Goal: Information Seeking & Learning: Learn about a topic

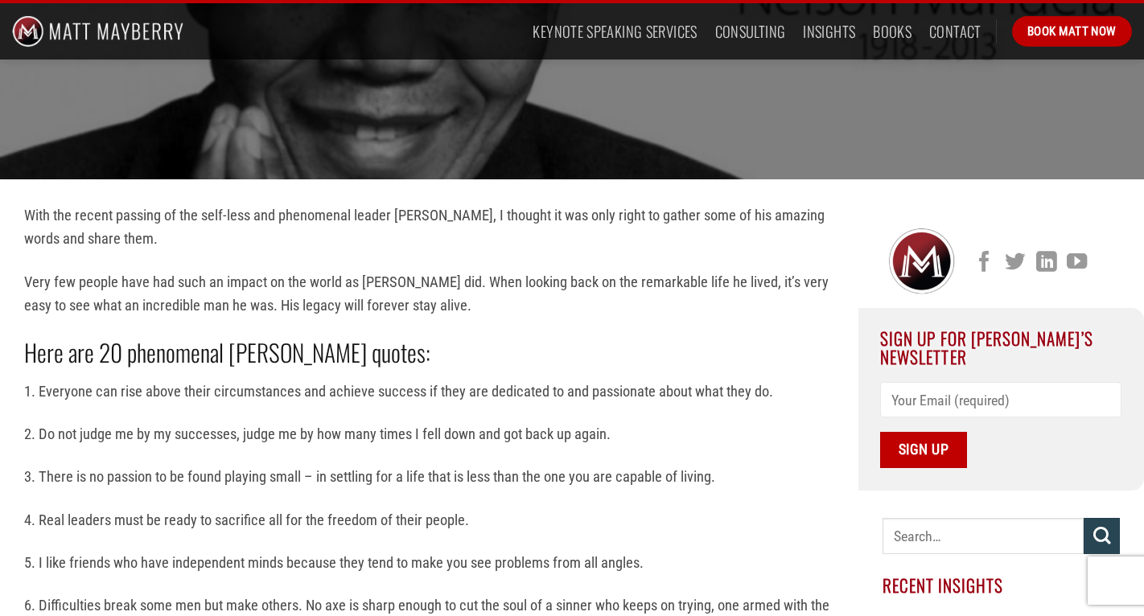
scroll to position [325, 0]
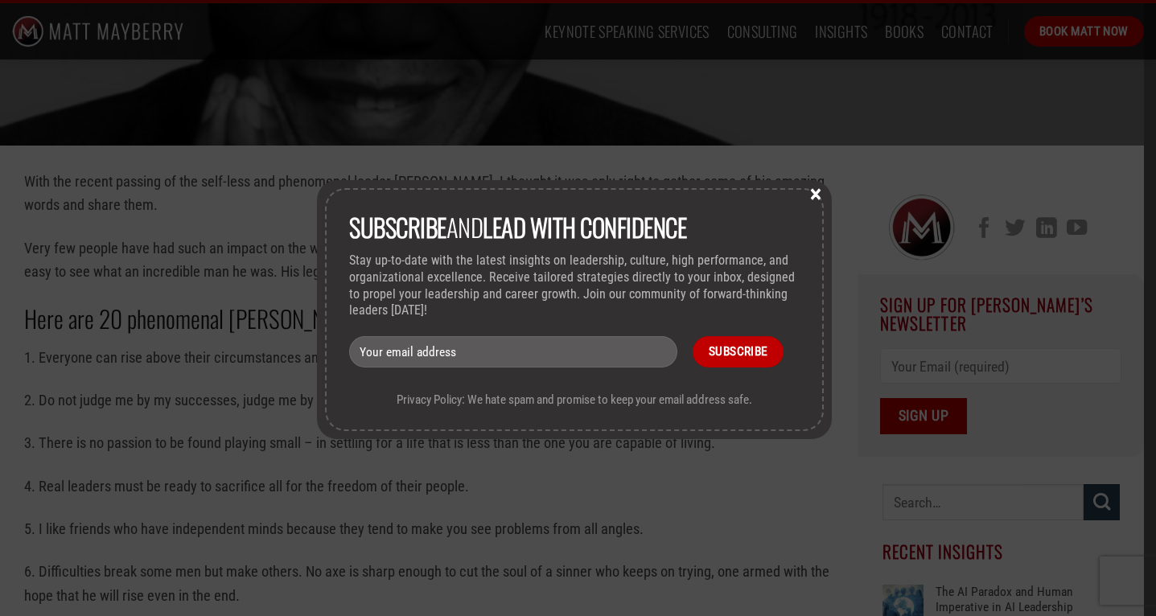
click at [818, 188] on button "×" at bounding box center [816, 193] width 24 height 14
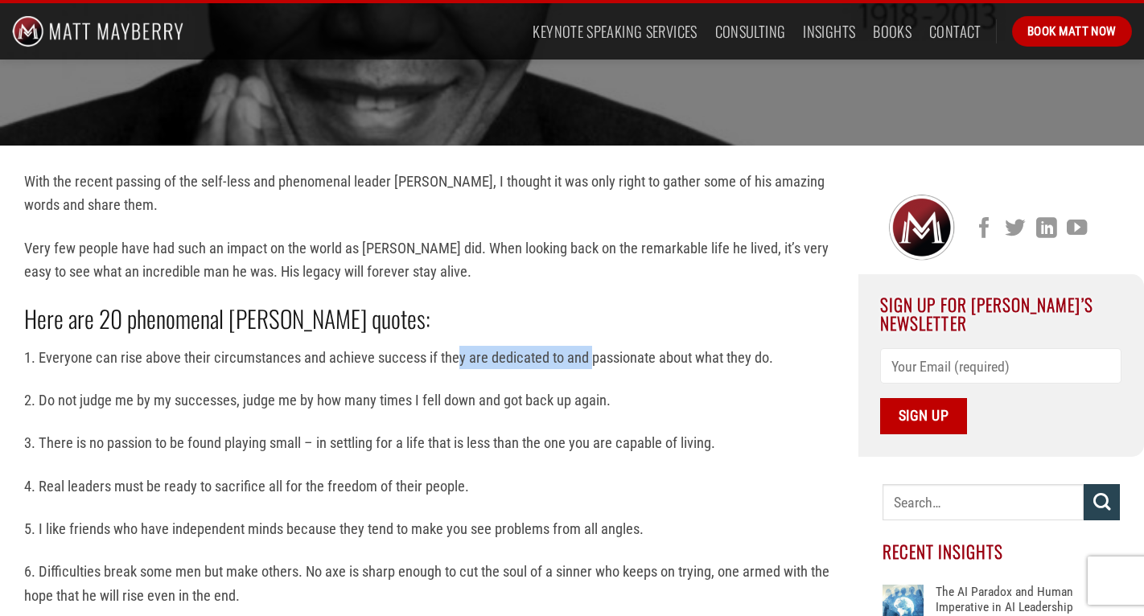
drag, startPoint x: 456, startPoint y: 358, endPoint x: 588, endPoint y: 361, distance: 132.0
click at [588, 360] on p "1. Everyone can rise above their circumstances and achieve success if they are …" at bounding box center [429, 357] width 810 height 23
drag, startPoint x: 399, startPoint y: 399, endPoint x: 504, endPoint y: 397, distance: 104.6
click at [504, 397] on p "2. Do not judge me by my successes, judge me by how many times I fell down and …" at bounding box center [429, 400] width 810 height 23
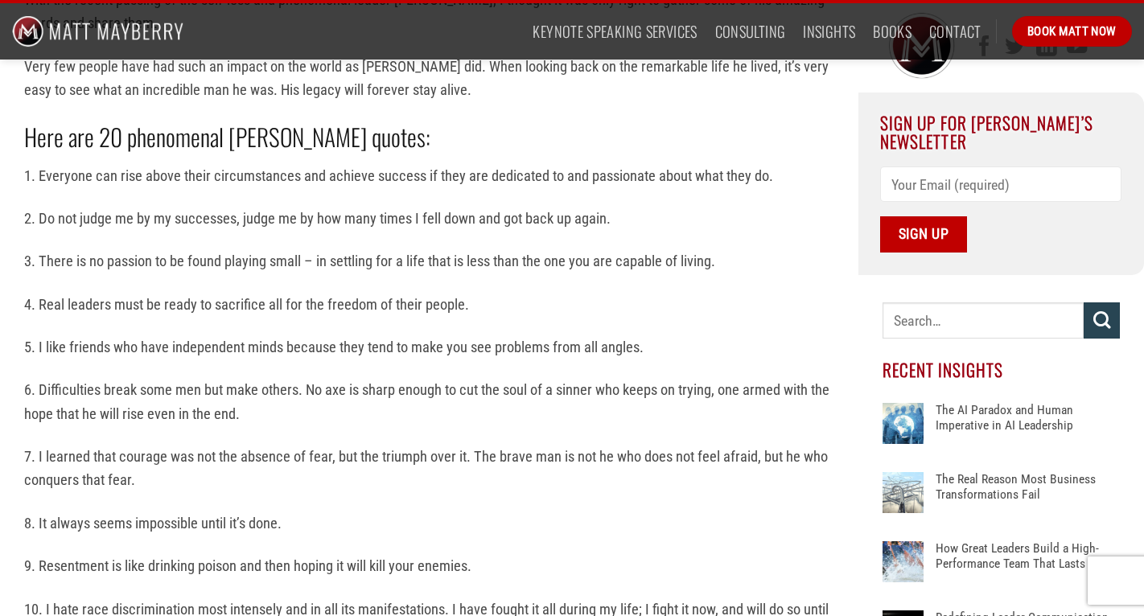
scroll to position [511, 0]
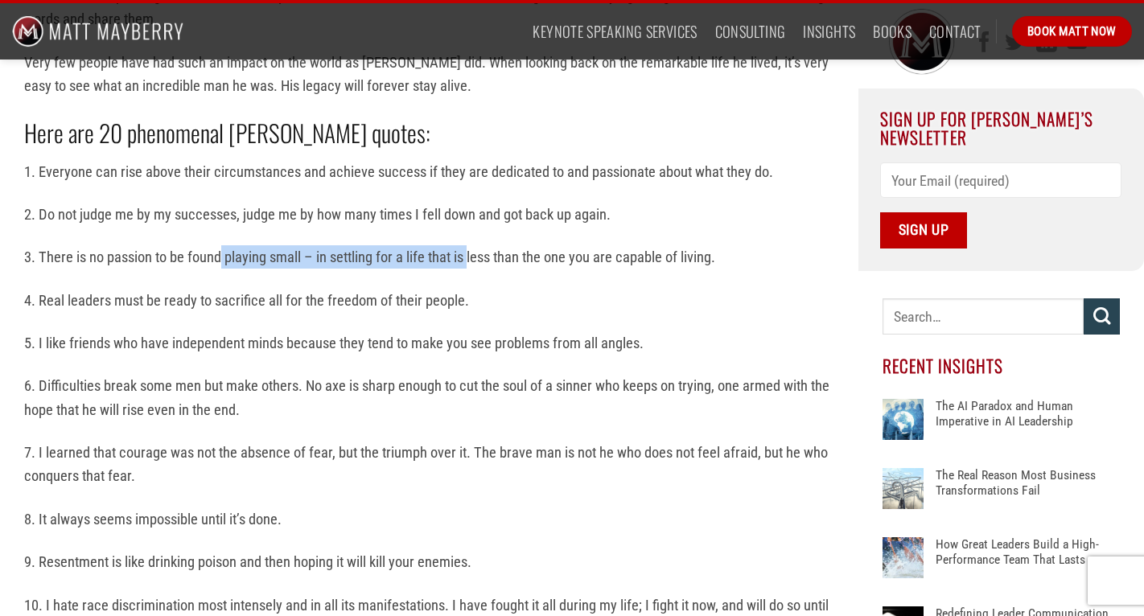
drag, startPoint x: 221, startPoint y: 253, endPoint x: 472, endPoint y: 258, distance: 251.1
click at [472, 258] on p "3. There is no passion to be found playing small – in settling for a life that …" at bounding box center [429, 256] width 810 height 23
click at [257, 296] on p "4. Real leaders must be ready to sacrifice all for the freedom of their people." at bounding box center [429, 300] width 810 height 23
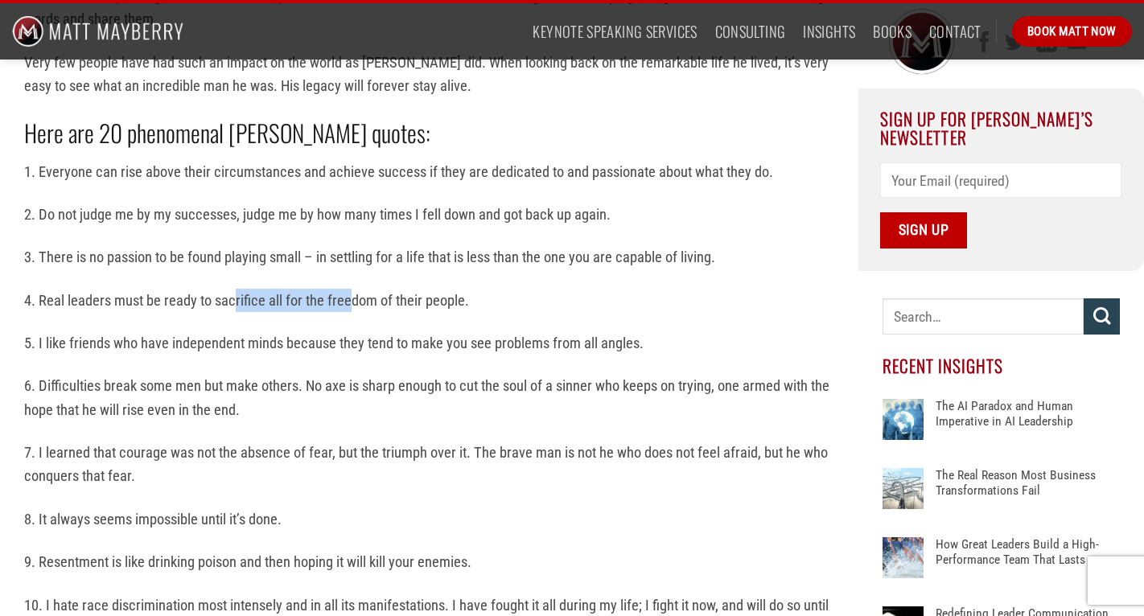
drag, startPoint x: 236, startPoint y: 296, endPoint x: 347, endPoint y: 294, distance: 111.0
click at [348, 295] on p "4. Real leaders must be ready to sacrifice all for the freedom of their people." at bounding box center [429, 300] width 810 height 23
drag, startPoint x: 255, startPoint y: 340, endPoint x: 409, endPoint y: 342, distance: 153.7
click at [409, 342] on p "5. I like friends who have independent minds because they tend to make you see …" at bounding box center [429, 342] width 810 height 23
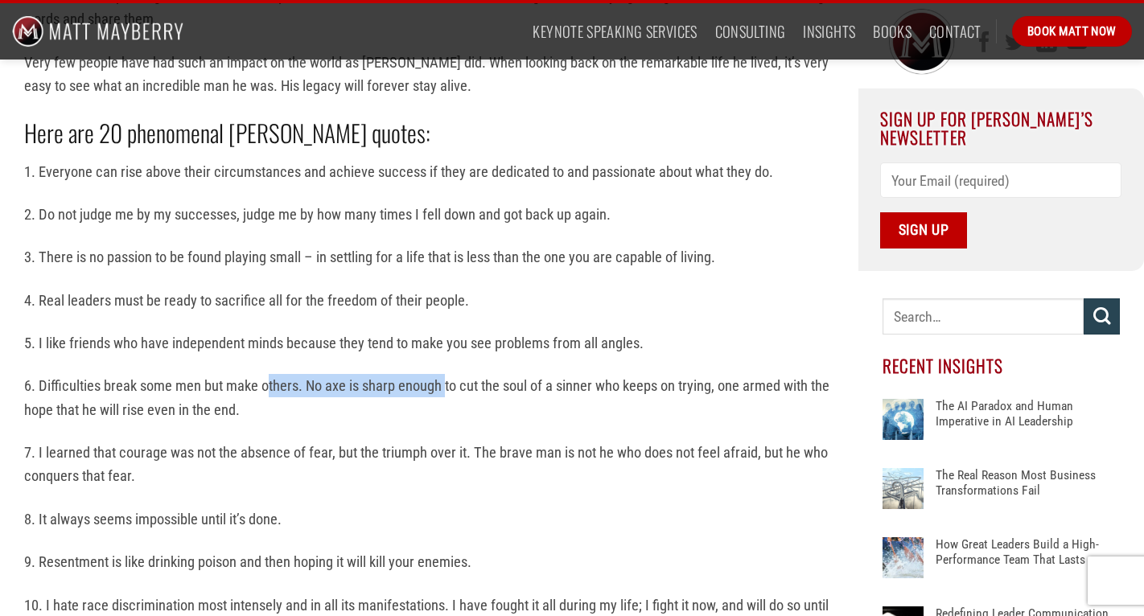
drag, startPoint x: 267, startPoint y: 381, endPoint x: 444, endPoint y: 389, distance: 177.1
click at [445, 389] on p "6. Difficulties break some men but make others. No axe is sharp enough to cut t…" at bounding box center [429, 397] width 810 height 47
click at [429, 408] on p "6. Difficulties break some men but make others. No axe is sharp enough to cut t…" at bounding box center [429, 397] width 810 height 47
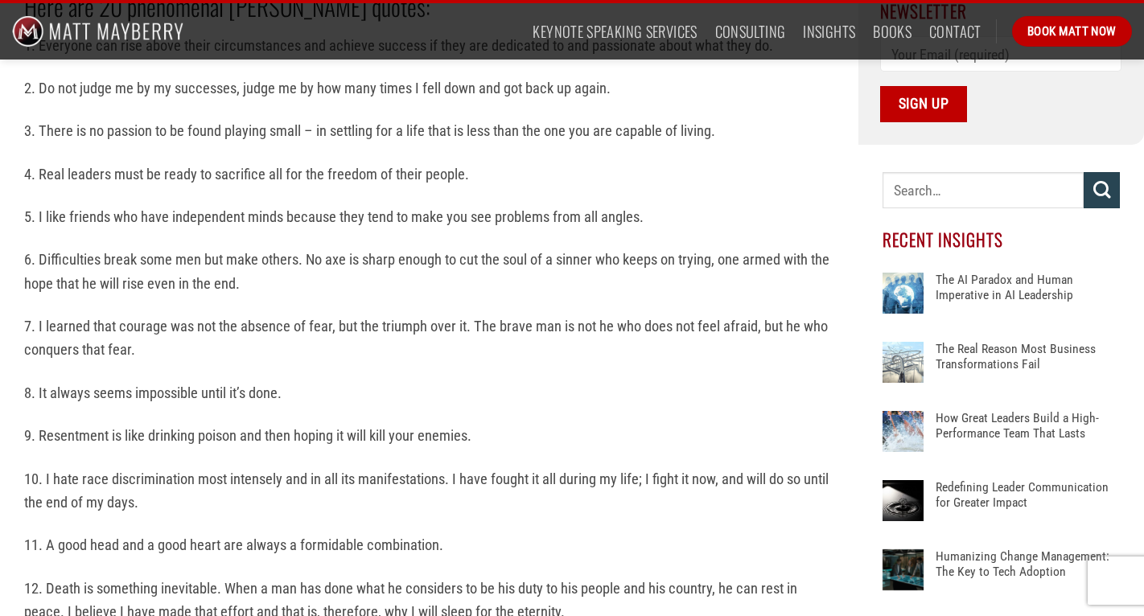
scroll to position [640, 0]
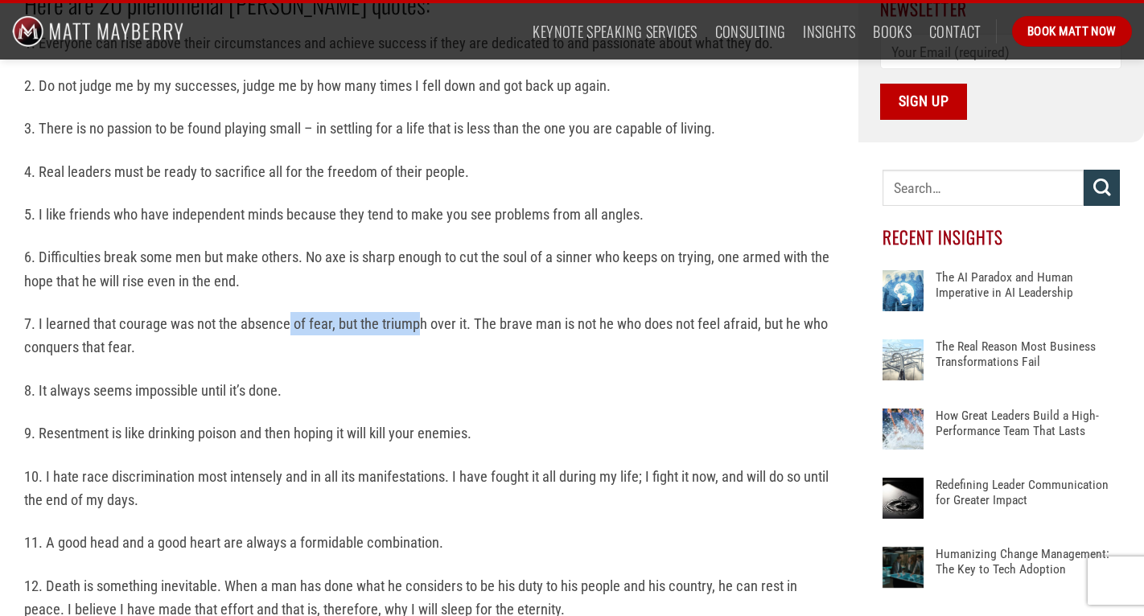
drag, startPoint x: 289, startPoint y: 319, endPoint x: 416, endPoint y: 318, distance: 127.1
click at [417, 318] on p "7. I learned that courage was not the absence of fear, but the triumph over it.…" at bounding box center [429, 335] width 810 height 47
click at [426, 360] on div "With the recent passing of the self-less and phenomenal leader [PERSON_NAME], I…" at bounding box center [429, 508] width 810 height 1306
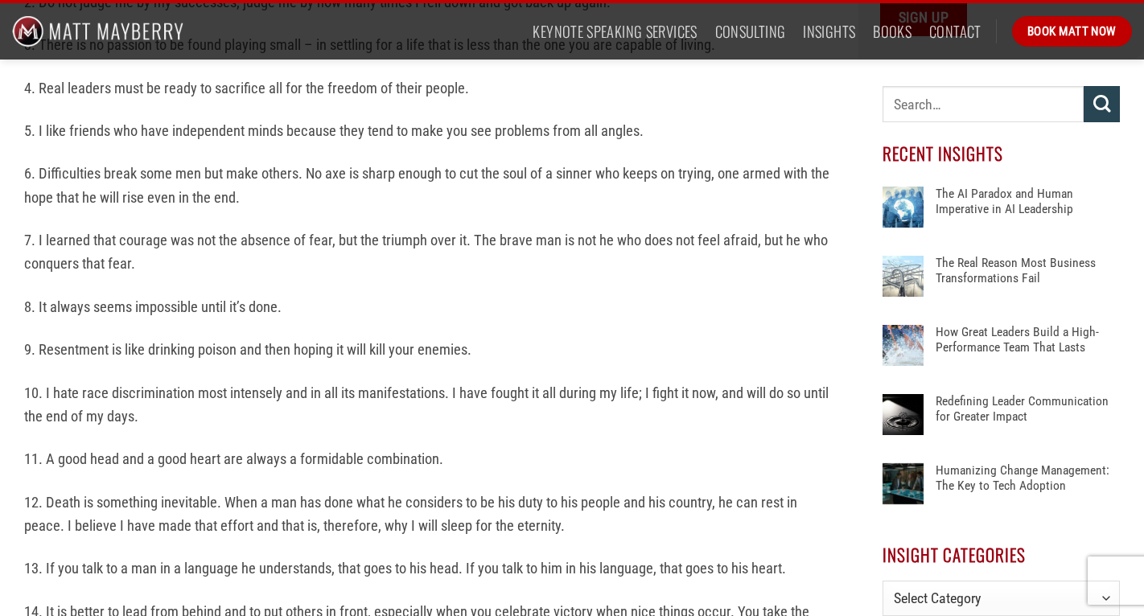
scroll to position [729, 0]
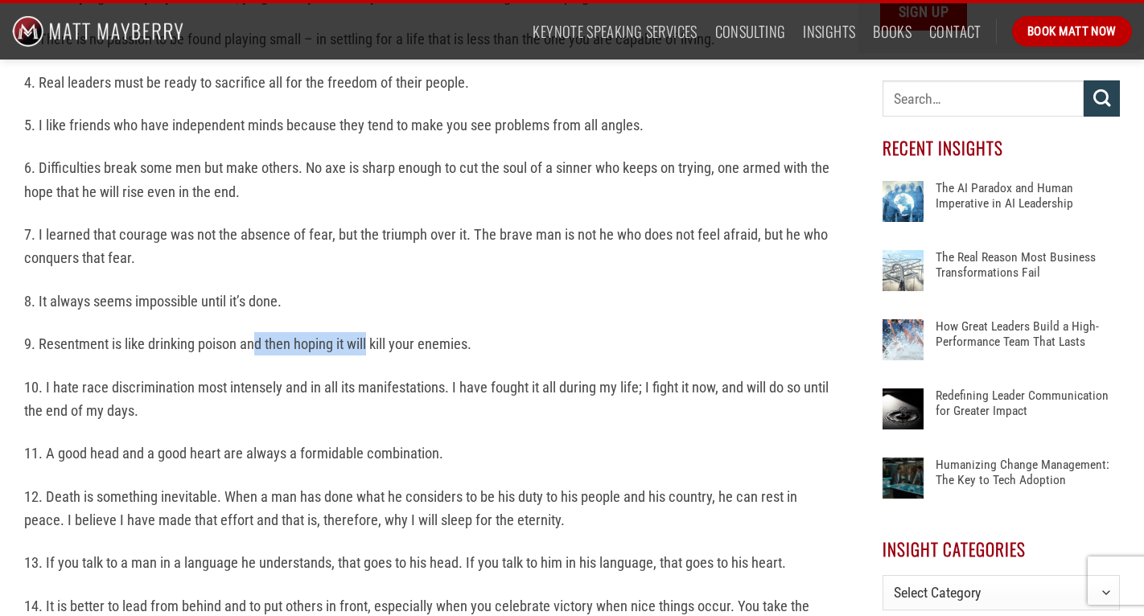
drag, startPoint x: 258, startPoint y: 330, endPoint x: 369, endPoint y: 331, distance: 111.0
click at [370, 332] on p "9. Resentment is like drinking poison and then hoping it will kill your enemies." at bounding box center [429, 343] width 810 height 23
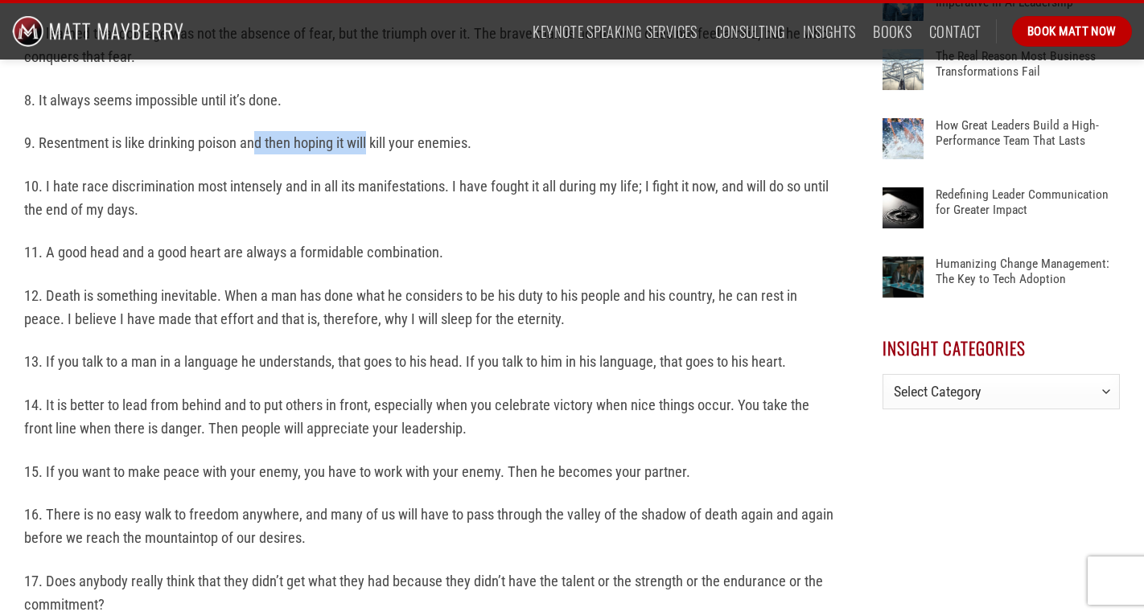
scroll to position [932, 0]
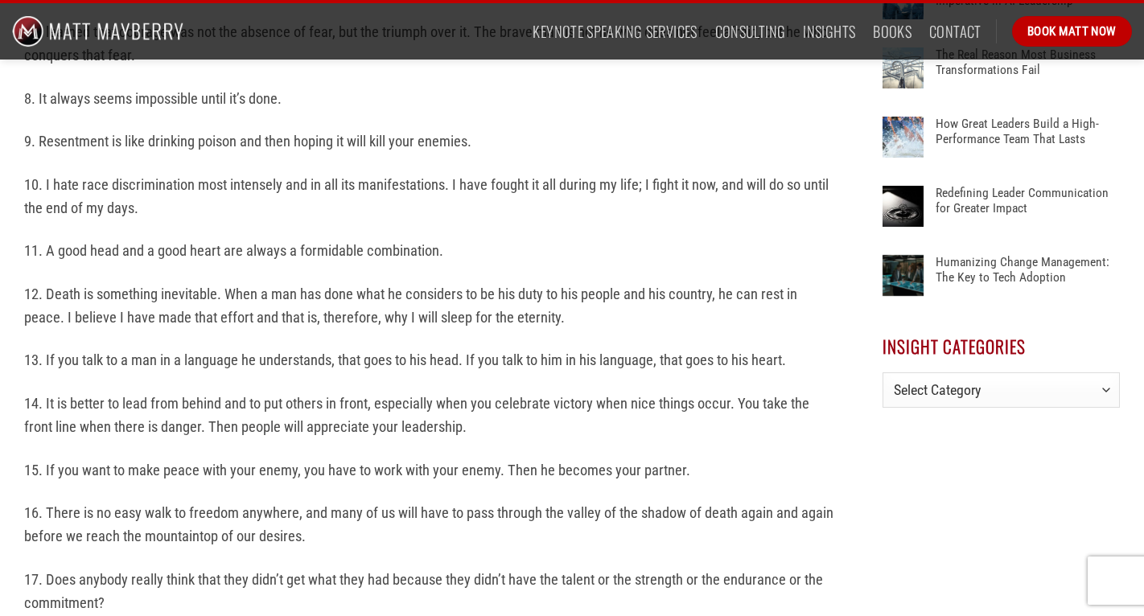
click at [309, 176] on p "10. I hate race discrimination most intensely and in all its manifestations. I …" at bounding box center [429, 196] width 810 height 47
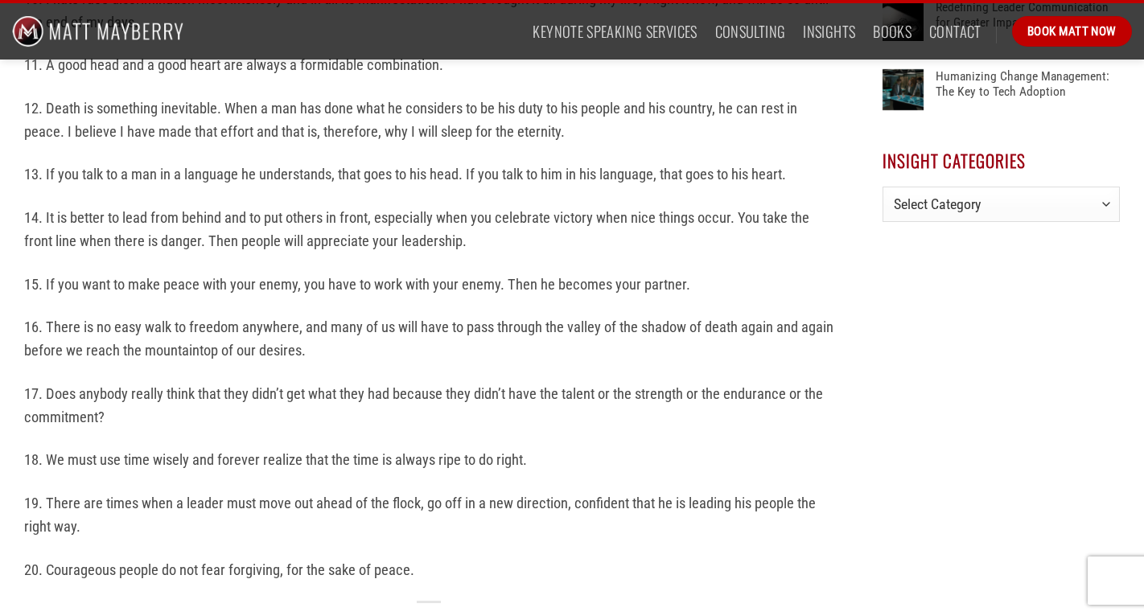
scroll to position [1117, 0]
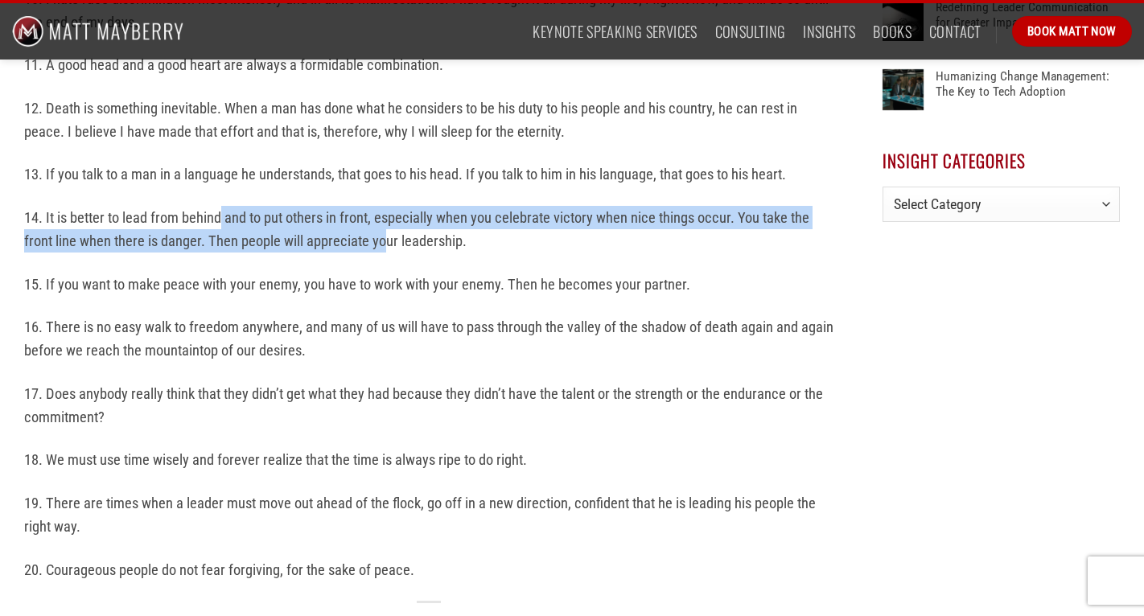
drag, startPoint x: 223, startPoint y: 211, endPoint x: 382, endPoint y: 221, distance: 159.6
click at [382, 221] on p "14. It is better to lead from behind and to put others in front, especially whe…" at bounding box center [429, 229] width 810 height 47
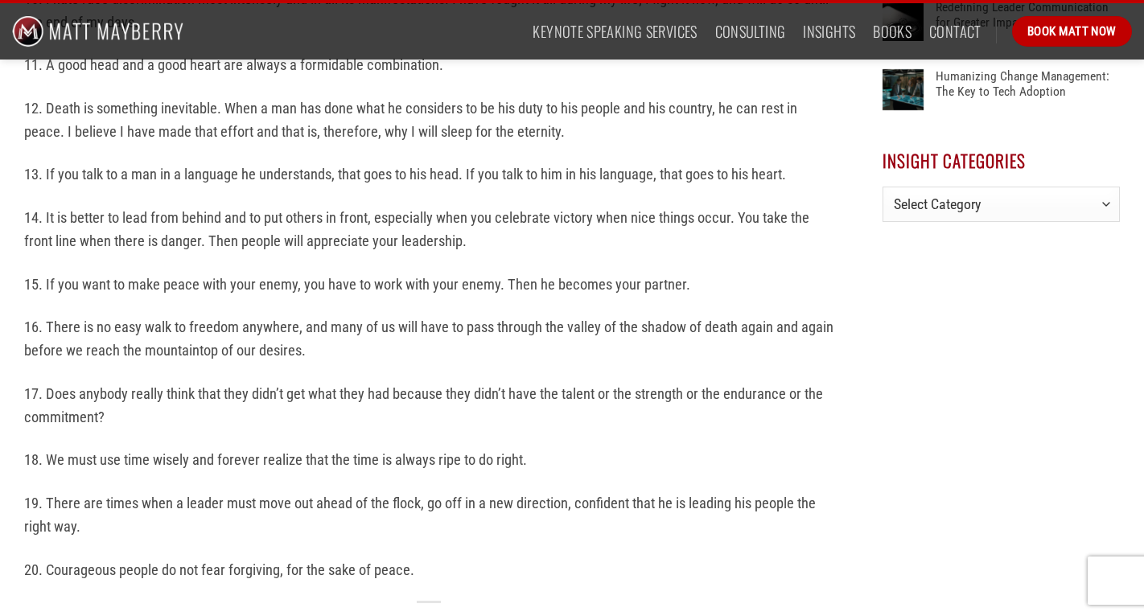
click at [482, 230] on p "14. It is better to lead from behind and to put others in front, especially whe…" at bounding box center [429, 229] width 810 height 47
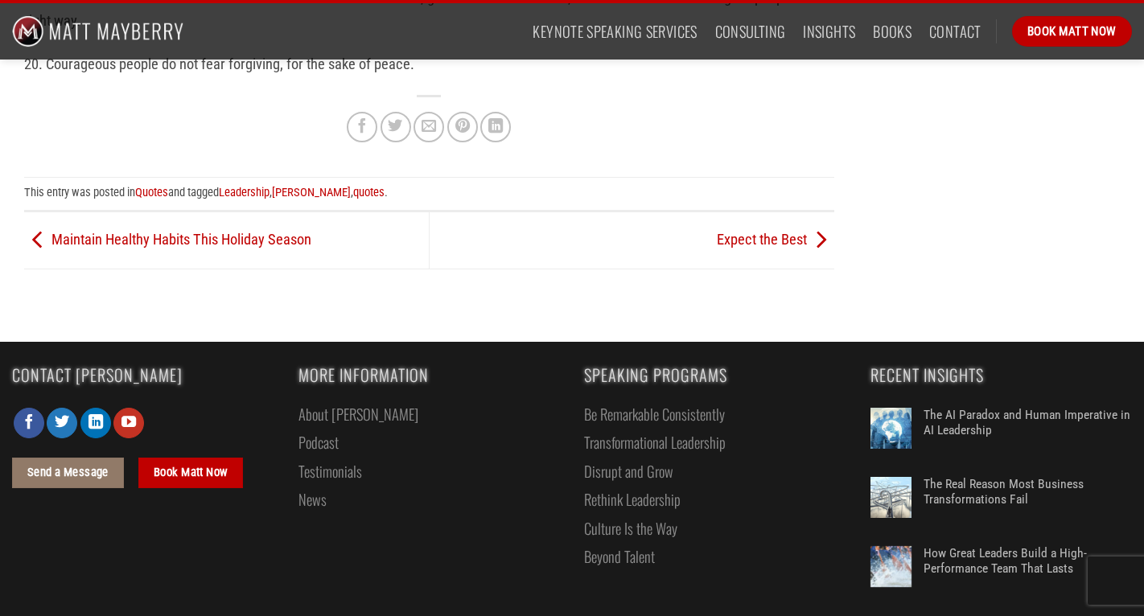
scroll to position [1640, 0]
